Goal: Communication & Community: Answer question/provide support

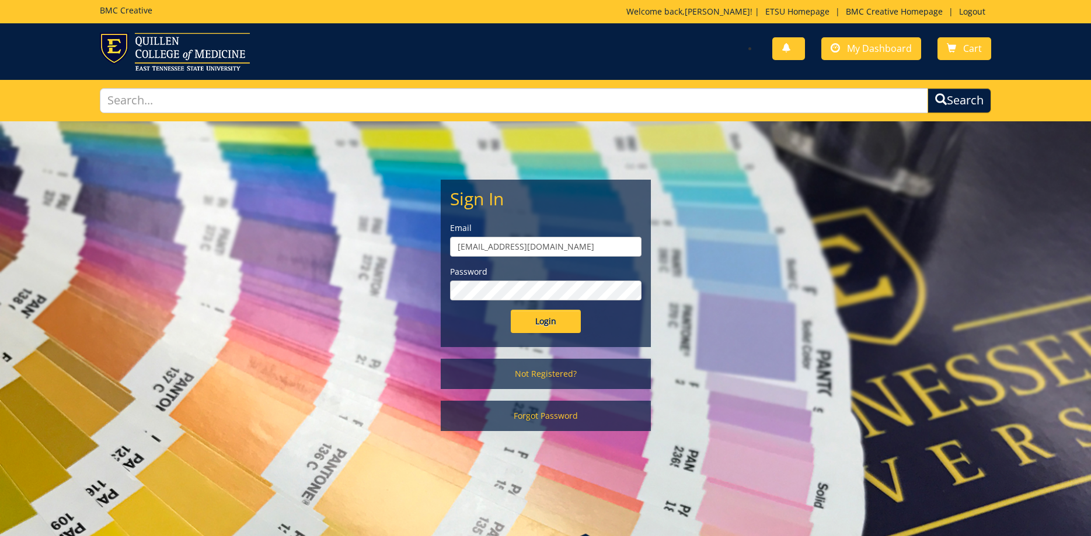
click at [533, 337] on div "Sign In Email allensb@etsu.edu Password Login" at bounding box center [545, 263] width 209 height 166
click at [537, 325] on input "Login" at bounding box center [546, 321] width 70 height 23
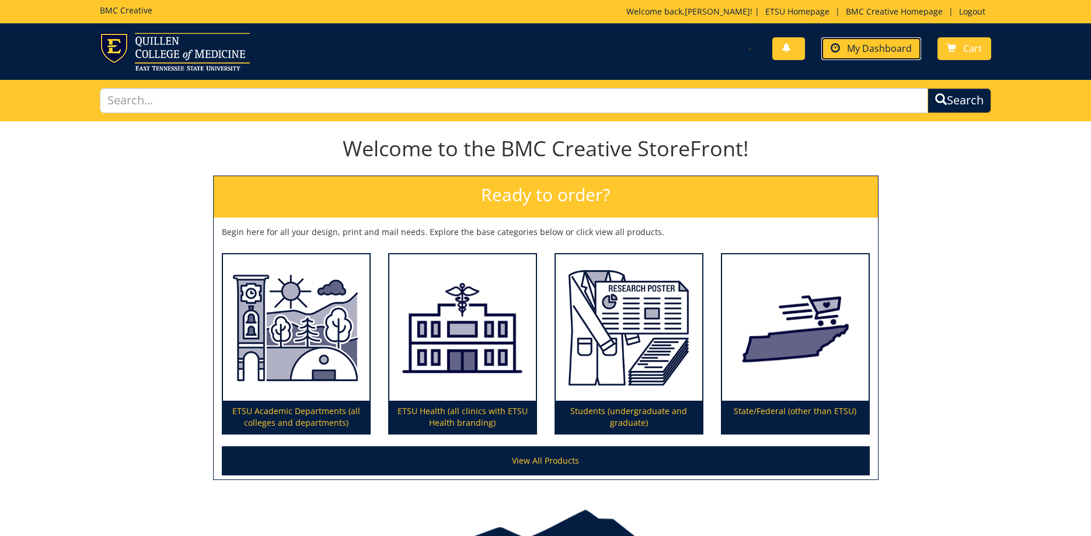
click at [877, 46] on span "My Dashboard" at bounding box center [879, 48] width 65 height 13
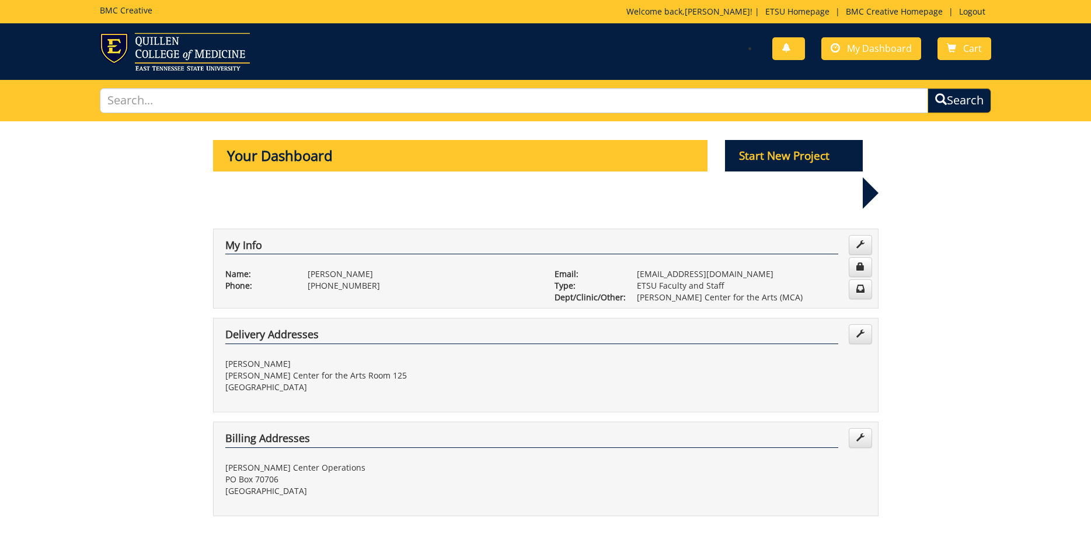
scroll to position [298, 0]
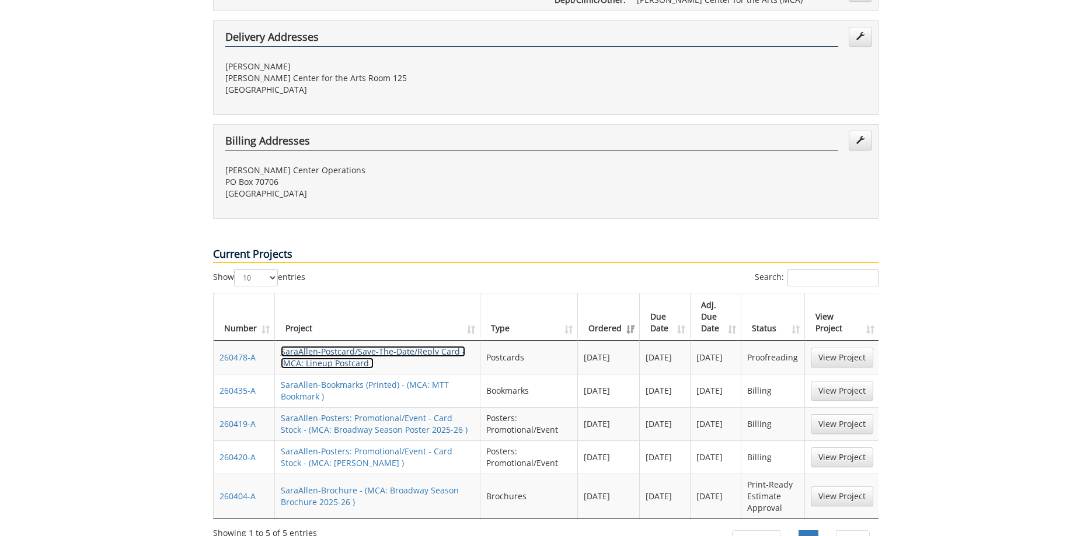
click at [343, 346] on link "SaraAllen-Postcard/Save-The-Date/Reply Card - (MCA: Lineup Postcard )" at bounding box center [373, 357] width 184 height 23
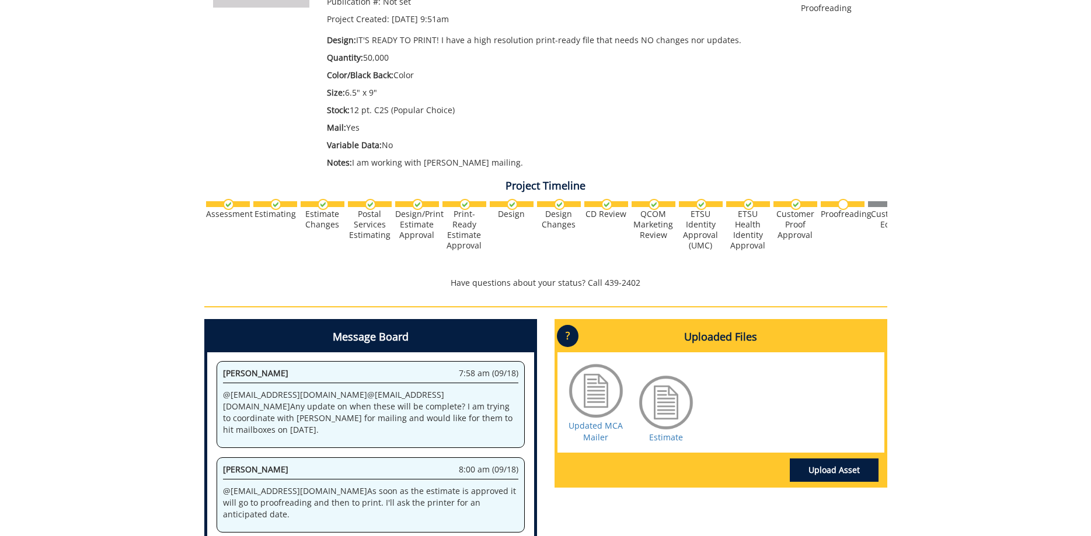
scroll to position [179, 0]
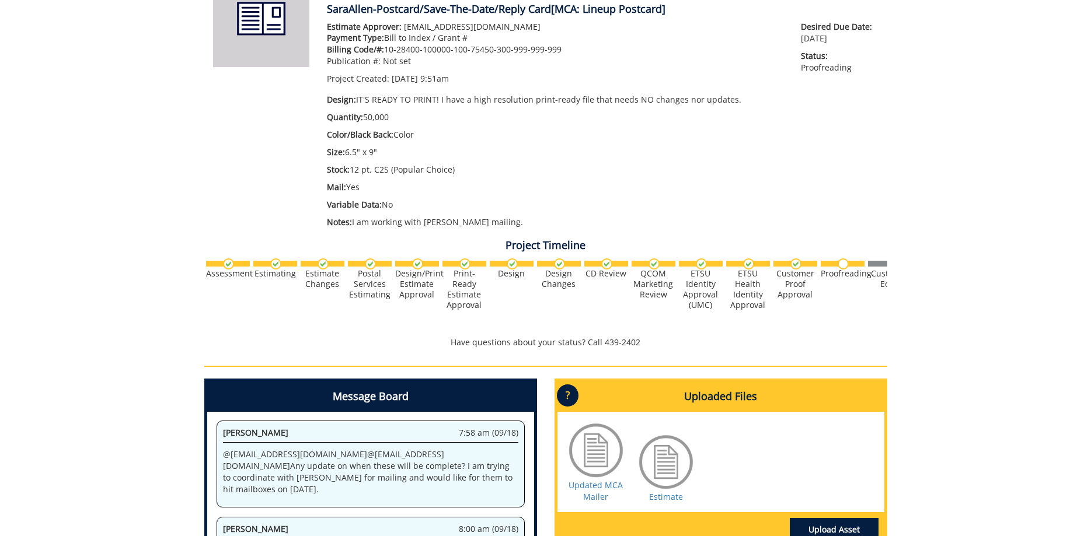
click at [369, 109] on div "Estimate Approver: allensb@etsu.edu Payment Type: Bill to Index / Grant # Billi…" at bounding box center [555, 127] width 475 height 213
click at [835, 207] on div "Estimate Approver: allensb@etsu.edu Payment Type: Bill to Index / Grant # Billi…" at bounding box center [602, 127] width 569 height 213
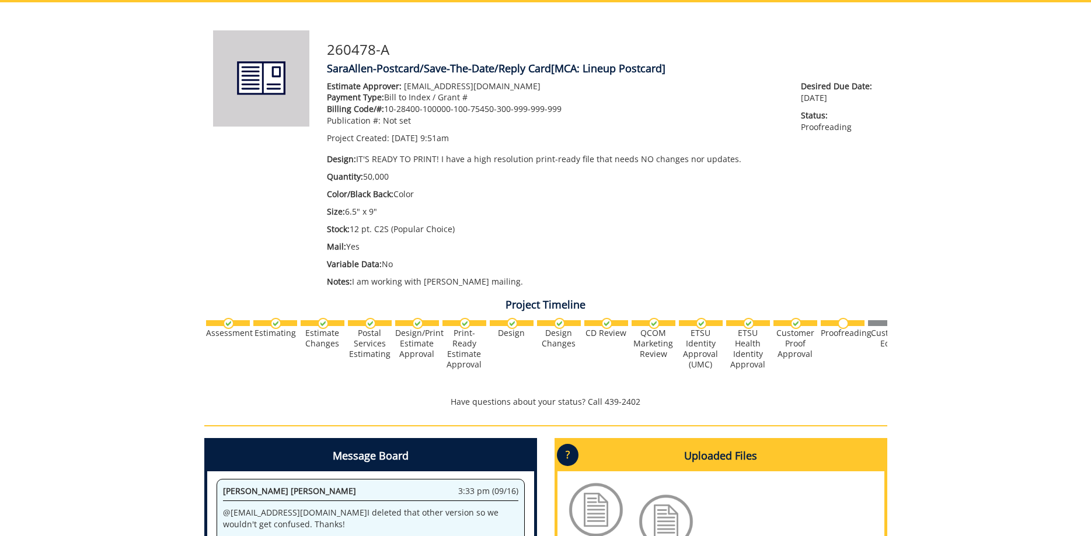
scroll to position [0, 0]
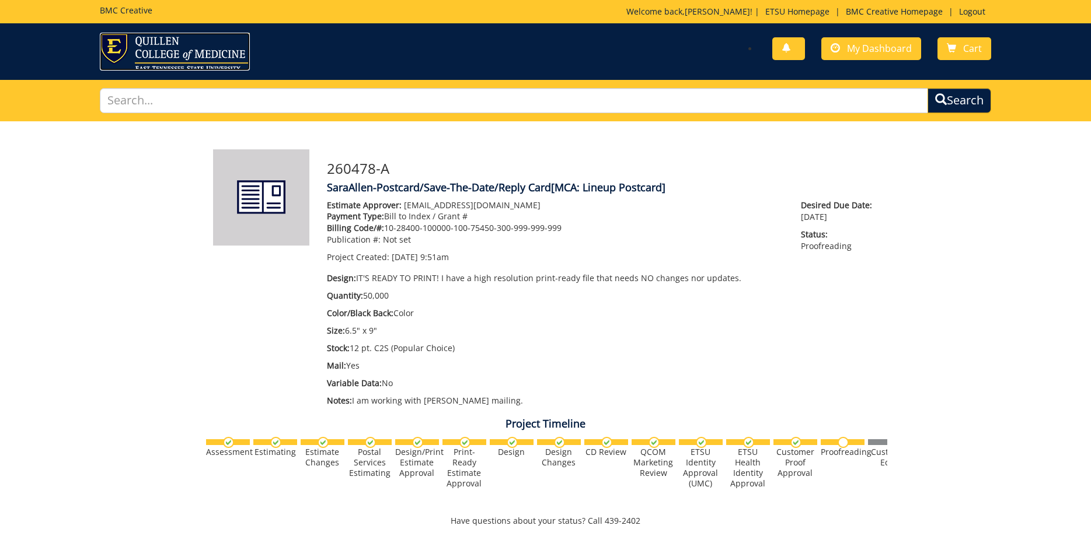
click at [143, 34] on img at bounding box center [175, 52] width 150 height 38
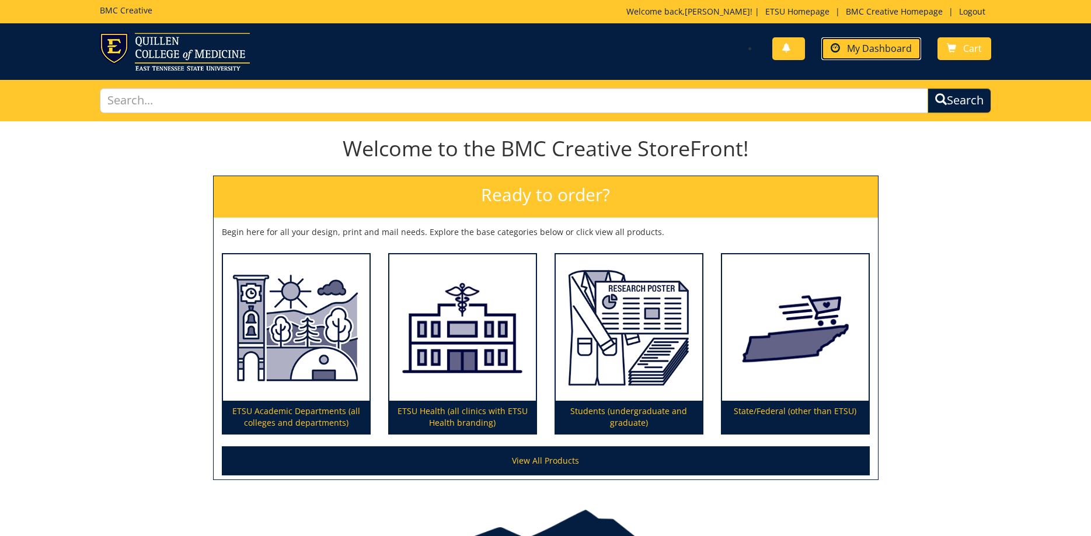
click at [888, 46] on span "My Dashboard" at bounding box center [879, 48] width 65 height 13
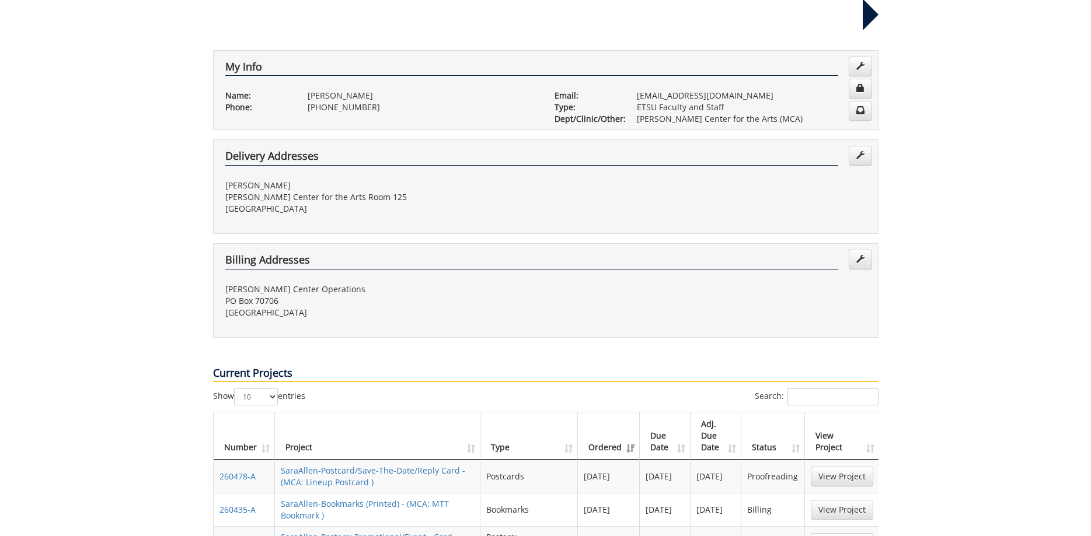
scroll to position [357, 0]
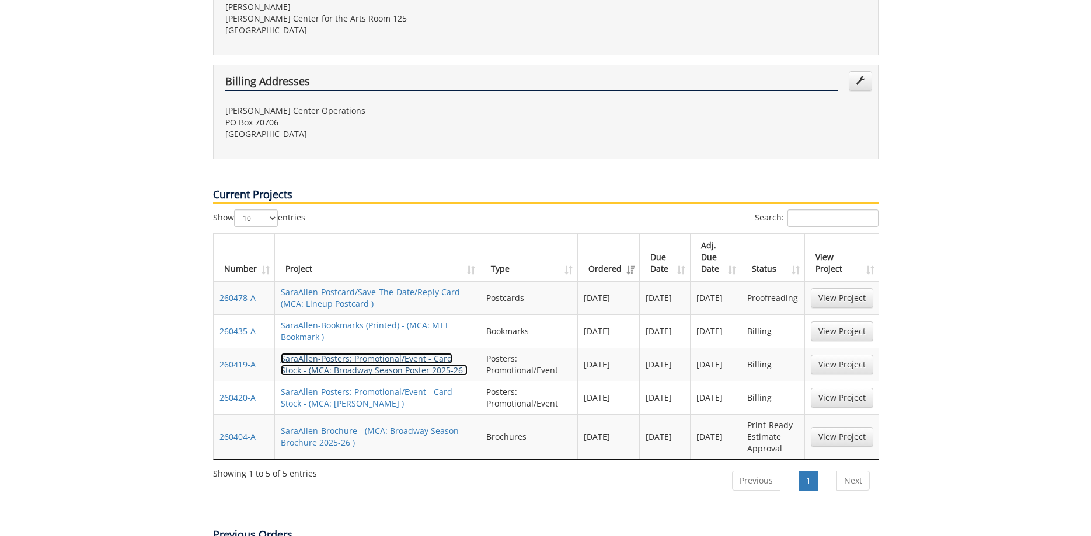
click at [391, 353] on link "SaraAllen-Posters: Promotional/Event - Card Stock - (MCA: Broadway Season Poste…" at bounding box center [374, 364] width 187 height 23
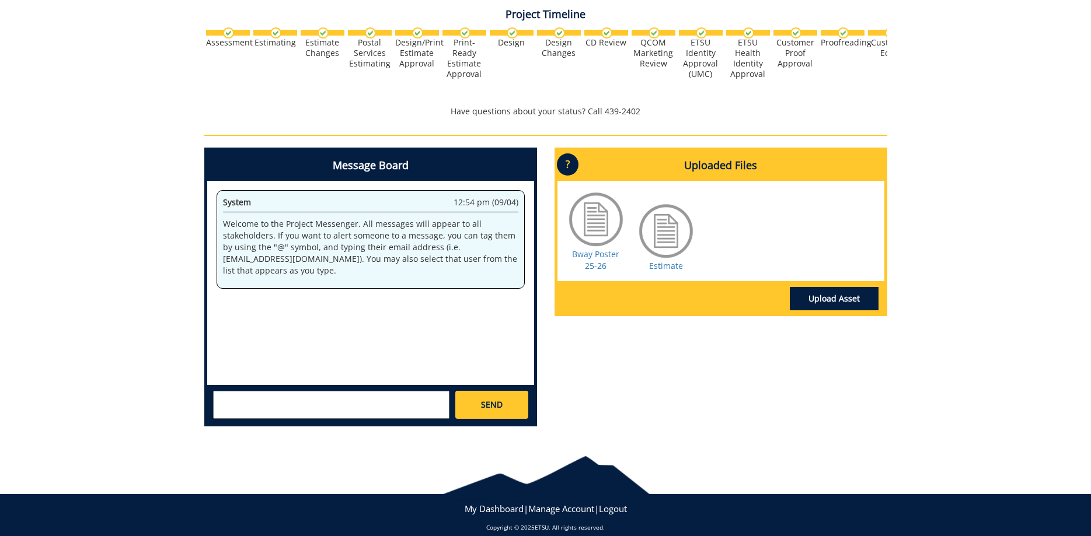
scroll to position [298, 0]
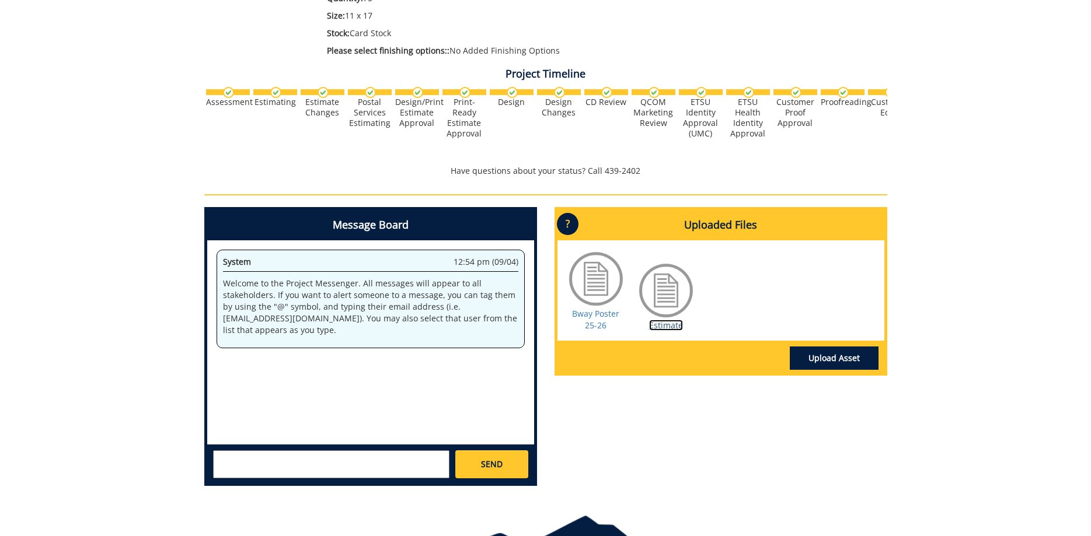
click at [660, 327] on link "Estimate" at bounding box center [666, 325] width 34 height 11
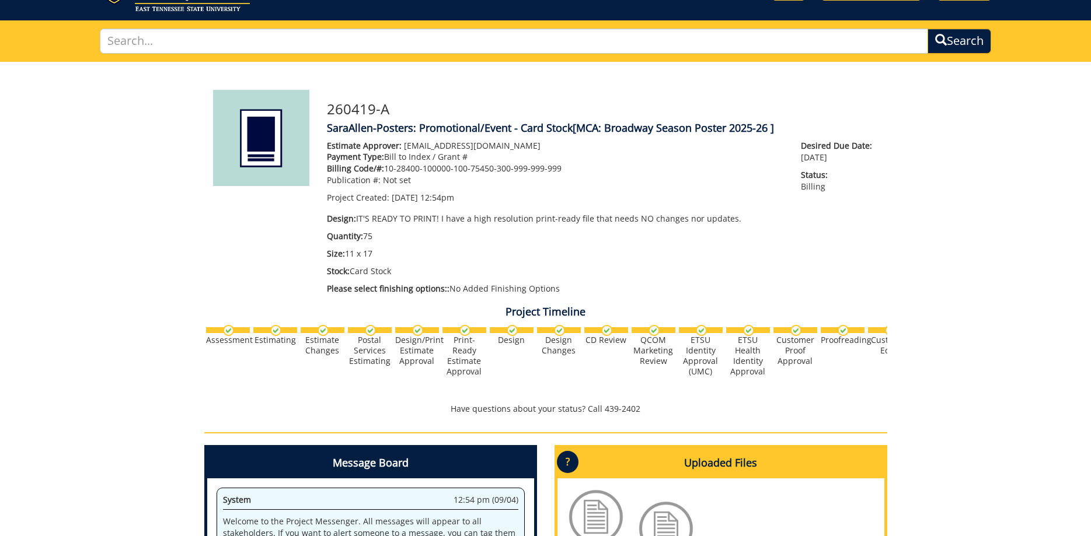
scroll to position [0, 0]
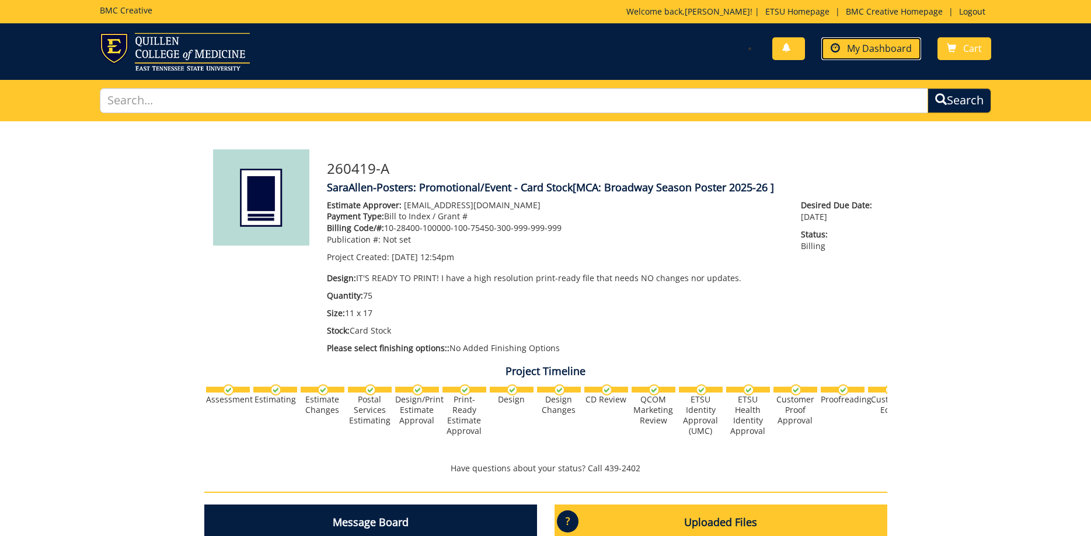
click at [874, 48] on span "My Dashboard" at bounding box center [879, 48] width 65 height 13
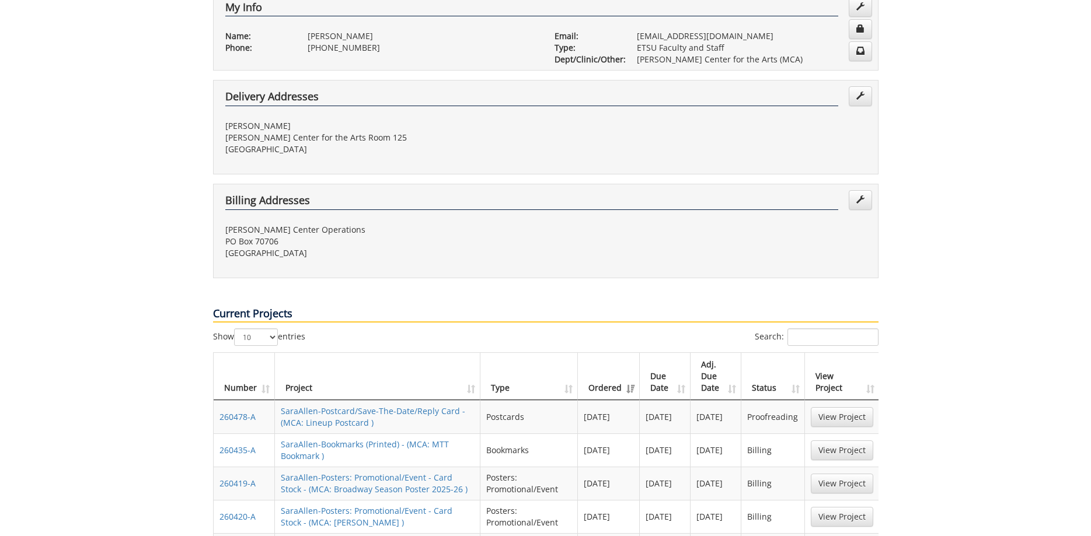
scroll to position [417, 0]
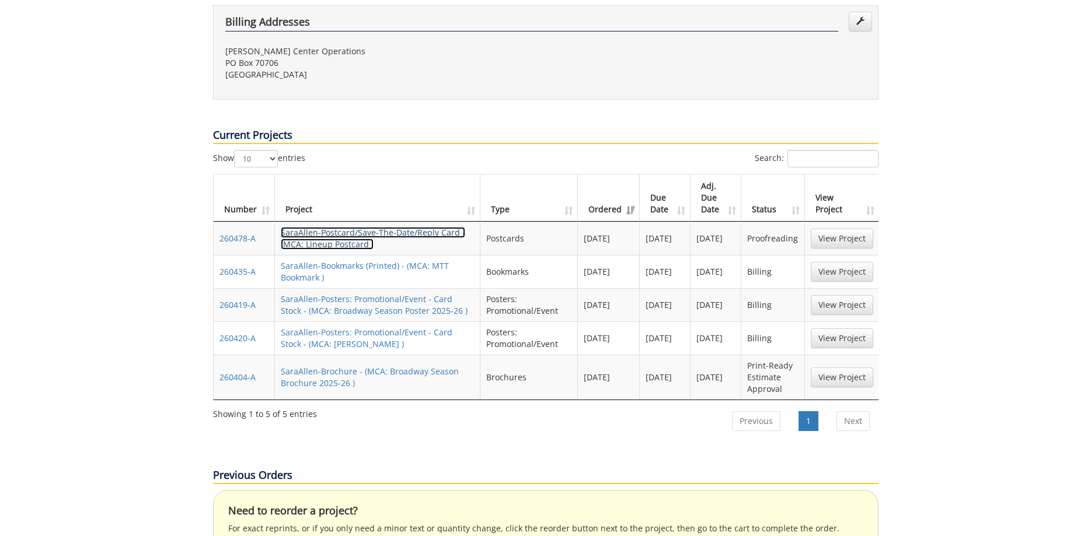
click at [406, 227] on link "SaraAllen-Postcard/Save-The-Date/Reply Card - (MCA: Lineup Postcard )" at bounding box center [373, 238] width 184 height 23
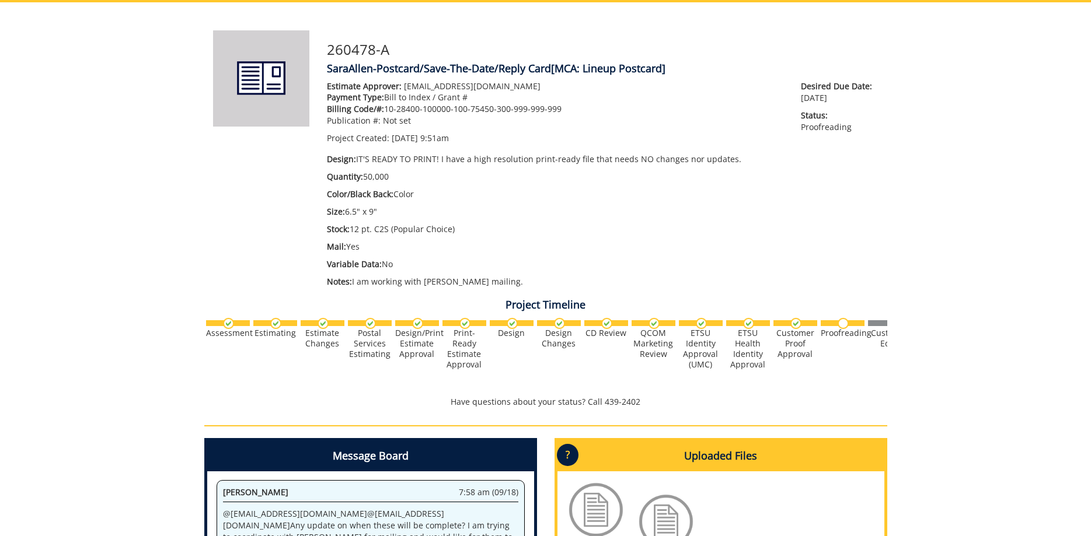
scroll to position [357, 0]
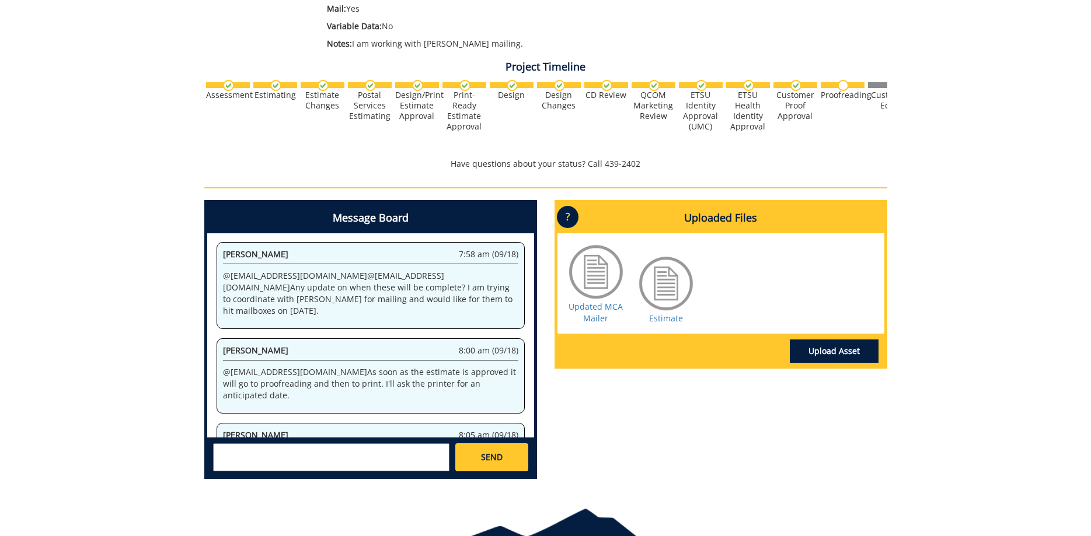
click at [356, 448] on textarea at bounding box center [331, 458] width 236 height 28
type textarea "@[EMAIL_ADDRESS][DOMAIN_NAME] I just talked to [PERSON_NAME] and he will need i…"
click at [466, 462] on link "SEND" at bounding box center [491, 458] width 72 height 28
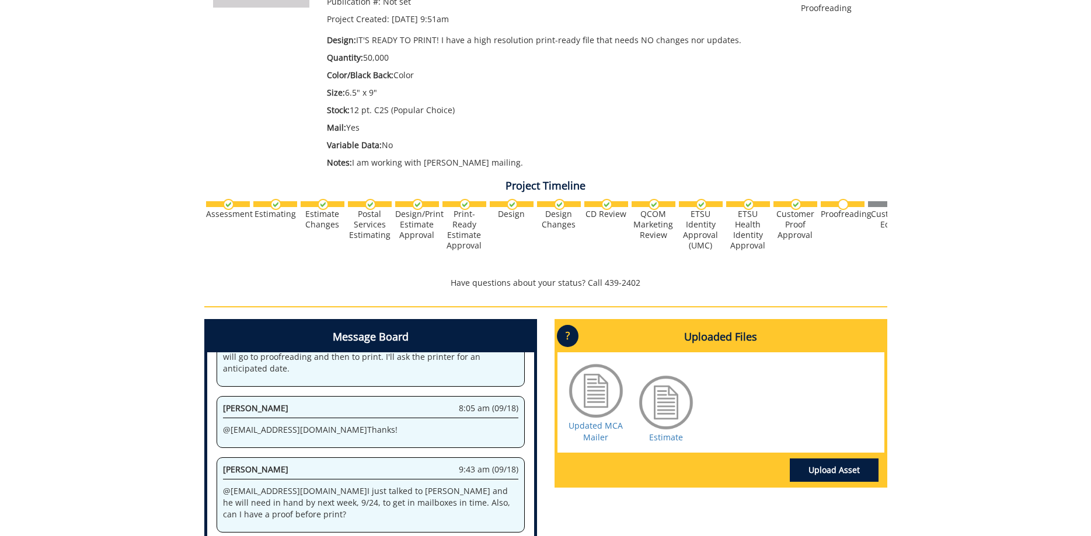
scroll to position [357, 0]
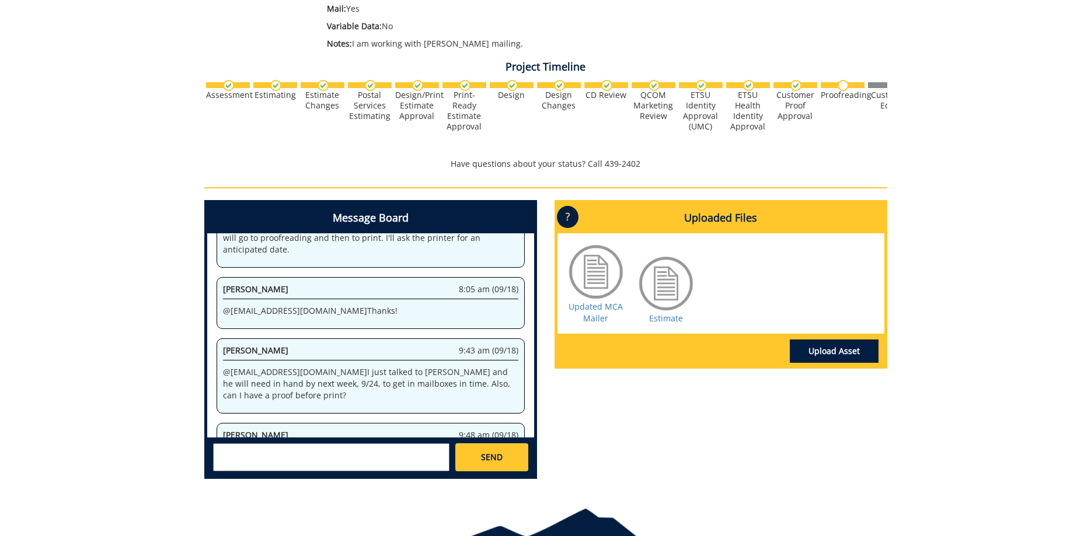
drag, startPoint x: 317, startPoint y: 402, endPoint x: 407, endPoint y: 401, distance: 89.9
click at [397, 451] on p "@ [EMAIL_ADDRESS][DOMAIN_NAME] The printer doesn't think they will get to [PERS…" at bounding box center [370, 462] width 295 height 23
click at [407, 451] on p "@ [EMAIL_ADDRESS][DOMAIN_NAME] The printer doesn't think they will get to [PERS…" at bounding box center [370, 462] width 295 height 23
